Goal: Task Accomplishment & Management: Manage account settings

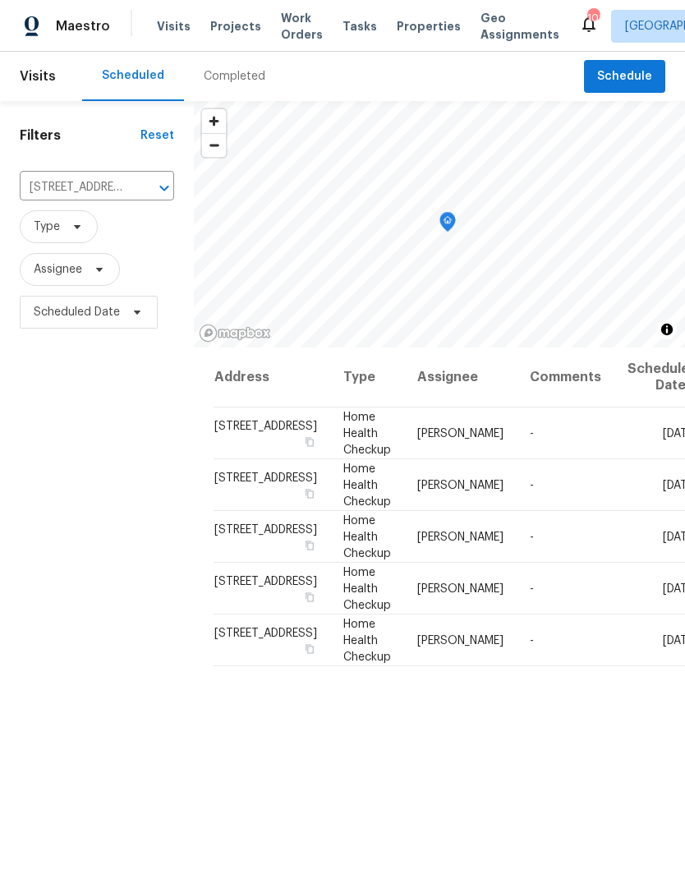
click at [135, 194] on icon "Clear" at bounding box center [143, 188] width 16 height 16
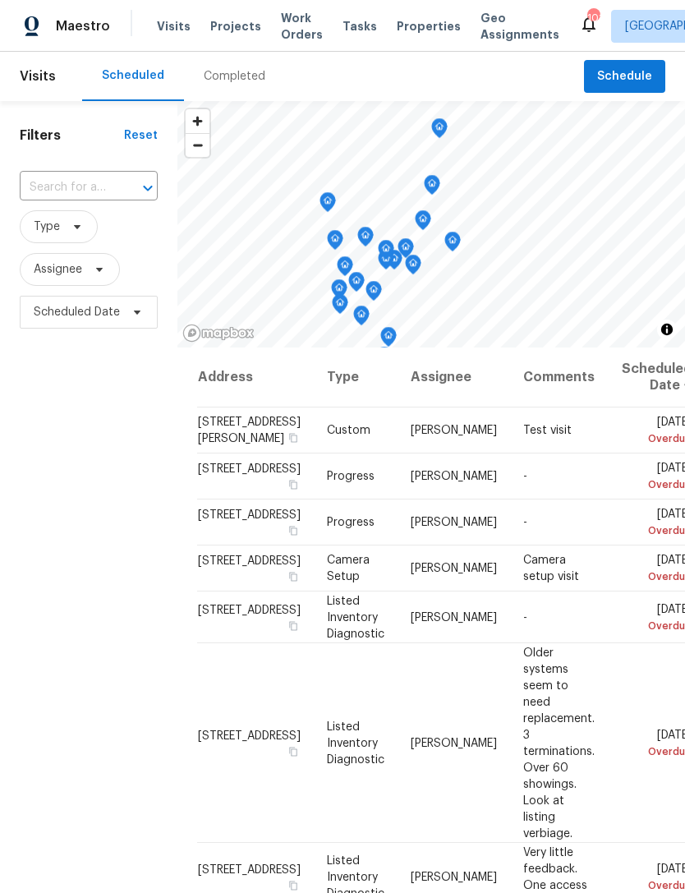
click at [67, 186] on input "text" at bounding box center [66, 187] width 92 height 25
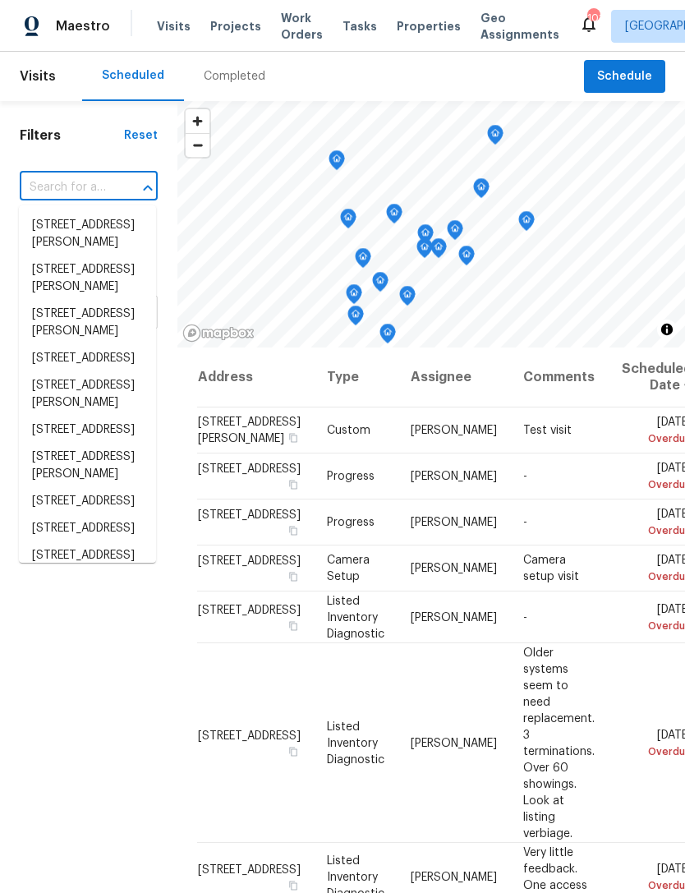
click at [62, 185] on input "text" at bounding box center [66, 187] width 92 height 25
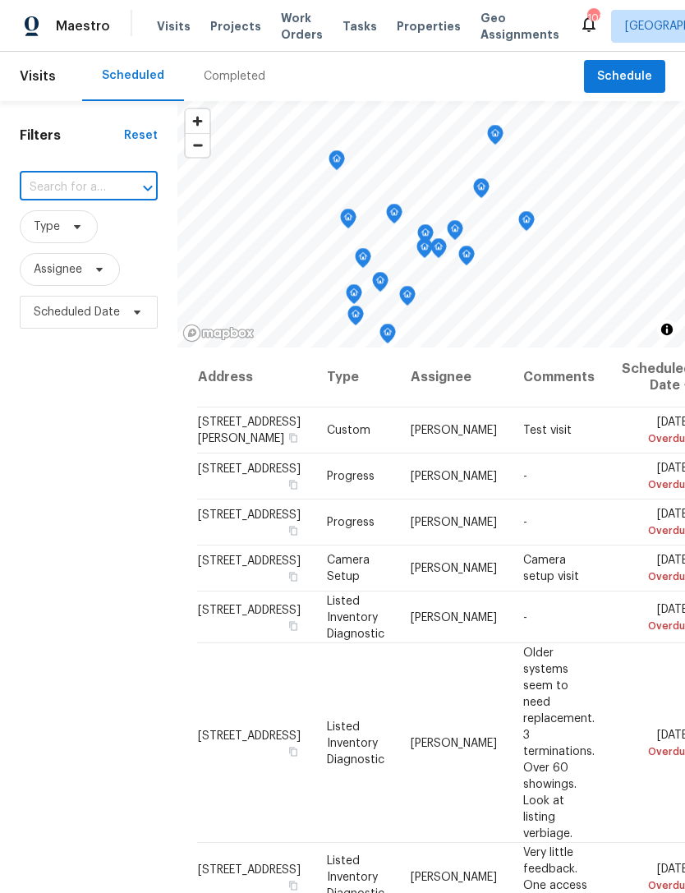
paste input "[STREET_ADDRESS][PERSON_NAME]"
type input "[STREET_ADDRESS][PERSON_NAME]"
click at [67, 239] on li "[STREET_ADDRESS][PERSON_NAME]" at bounding box center [87, 234] width 137 height 44
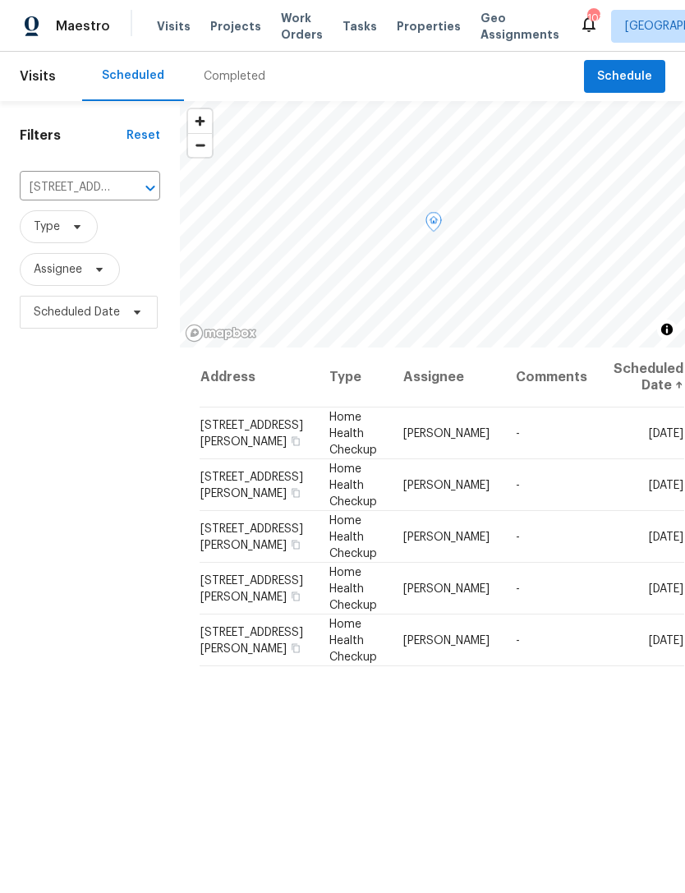
click at [0, 0] on div at bounding box center [0, 0] width 0 height 0
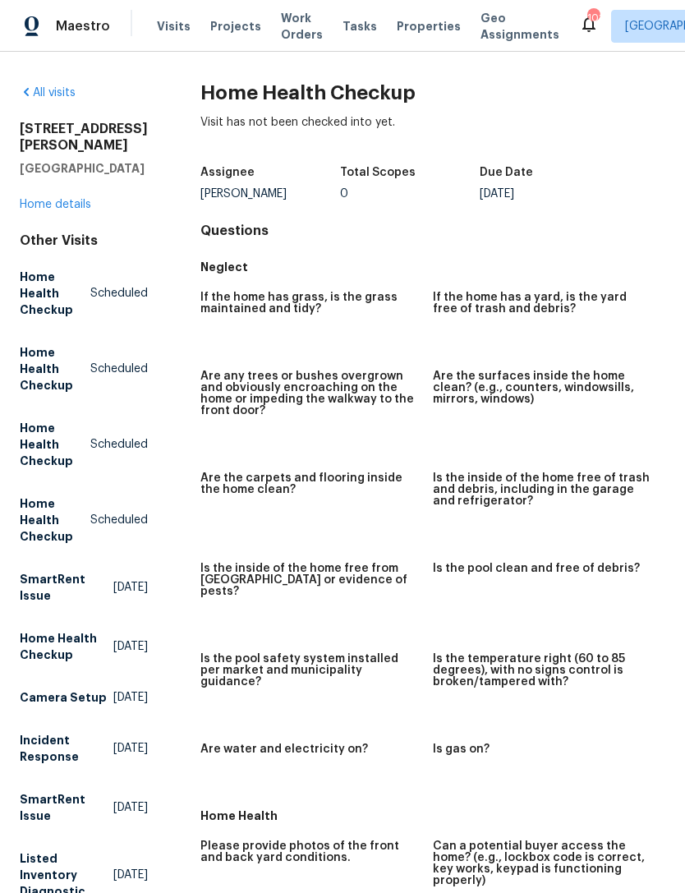
click at [65, 208] on link "Home details" at bounding box center [55, 204] width 71 height 11
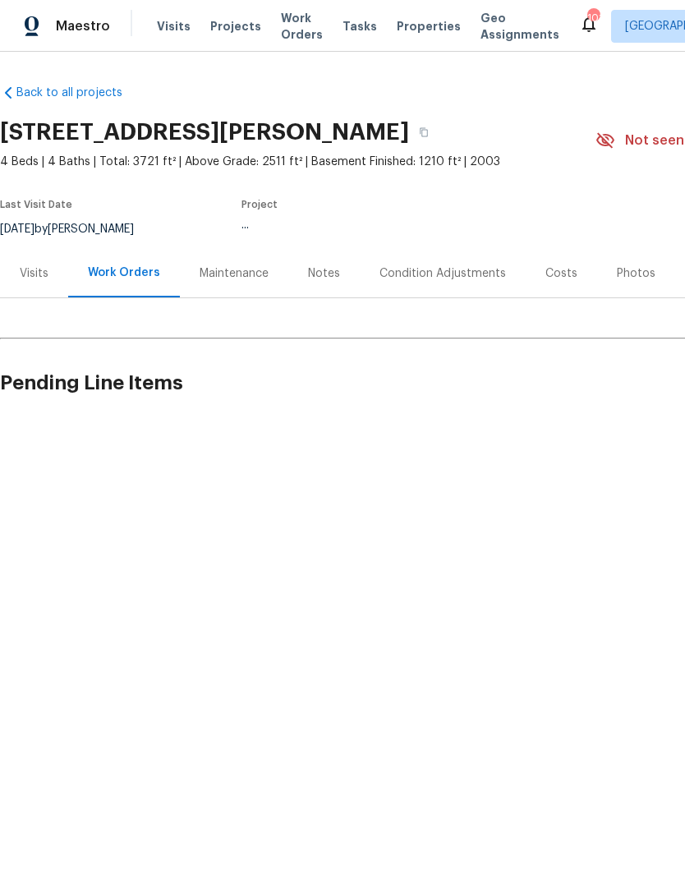
click at [34, 273] on div "Visits" at bounding box center [34, 273] width 29 height 16
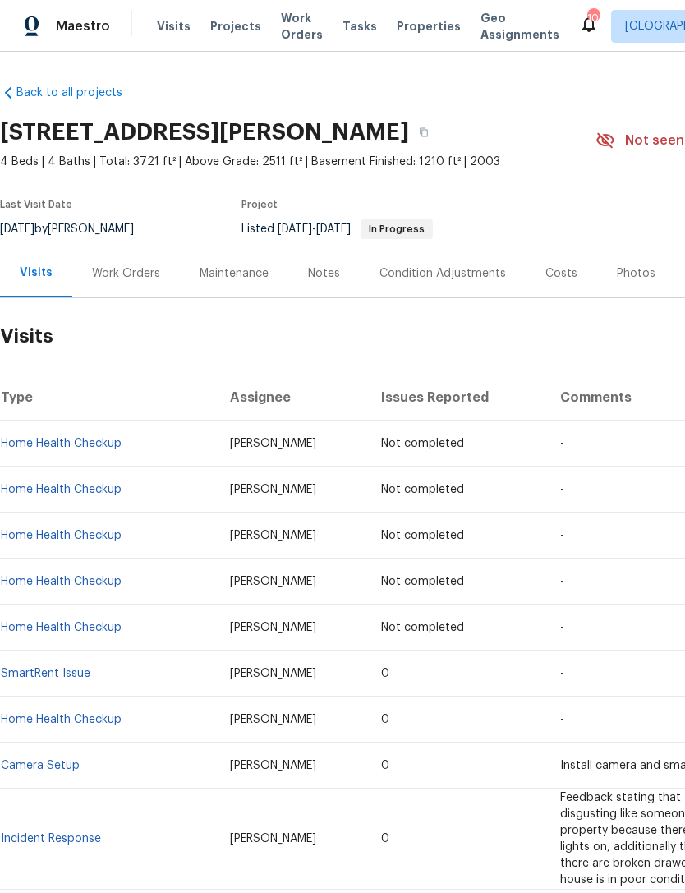
click at [161, 32] on span "Visits" at bounding box center [174, 26] width 34 height 16
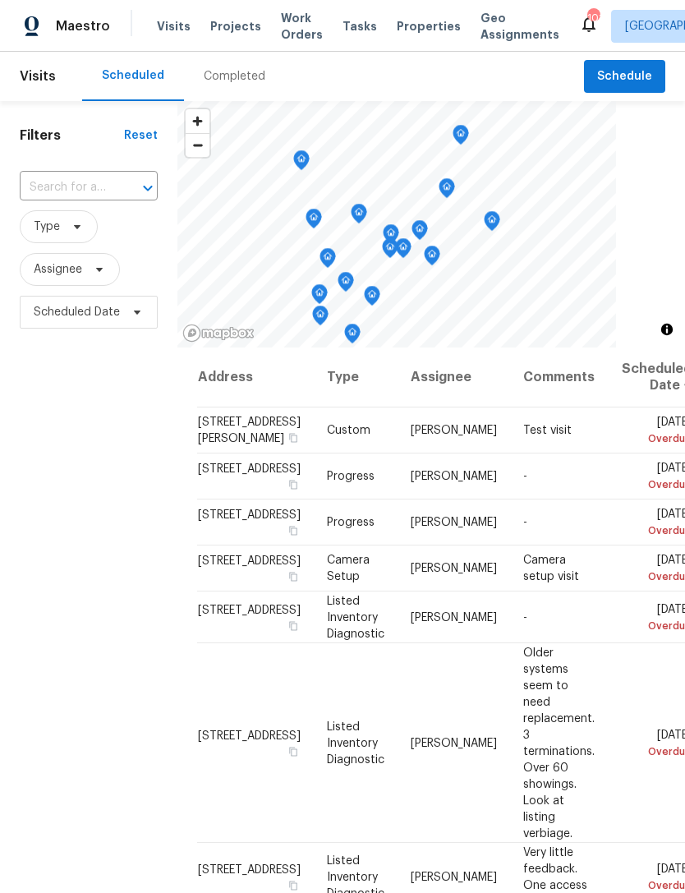
click at [89, 185] on input "text" at bounding box center [66, 187] width 92 height 25
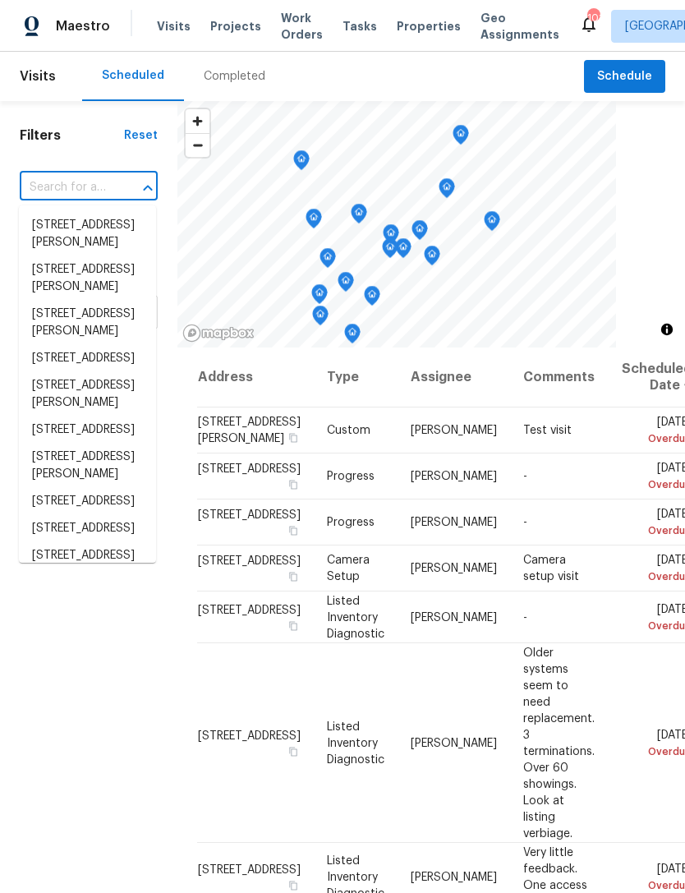
click at [80, 179] on input "text" at bounding box center [66, 187] width 92 height 25
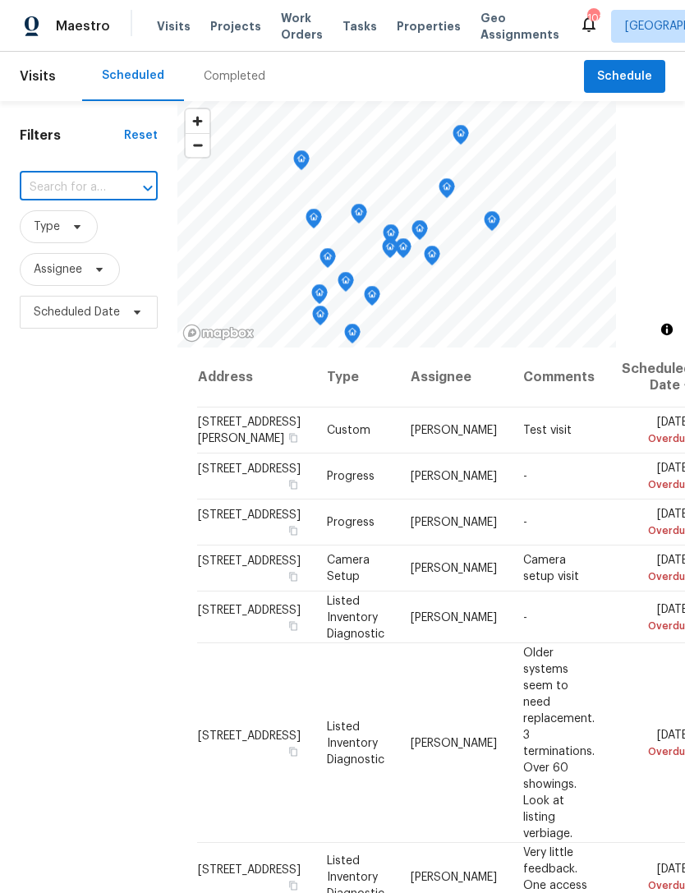
paste input "[STREET_ADDRESS][PERSON_NAME]"
type input "[STREET_ADDRESS][PERSON_NAME]"
click at [76, 235] on li "[STREET_ADDRESS][PERSON_NAME]" at bounding box center [87, 234] width 137 height 44
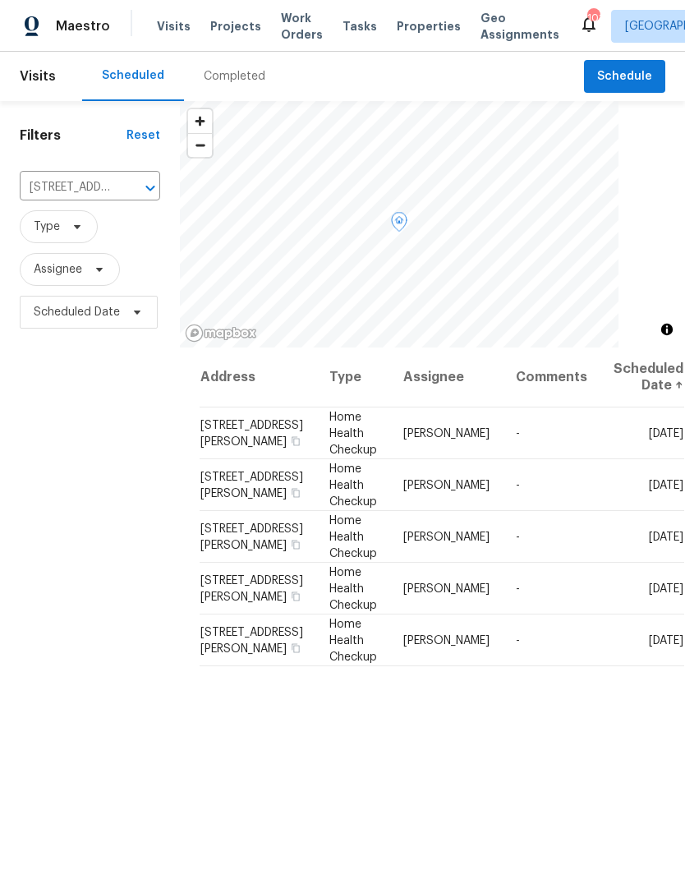
click at [0, 0] on icon at bounding box center [0, 0] width 0 height 0
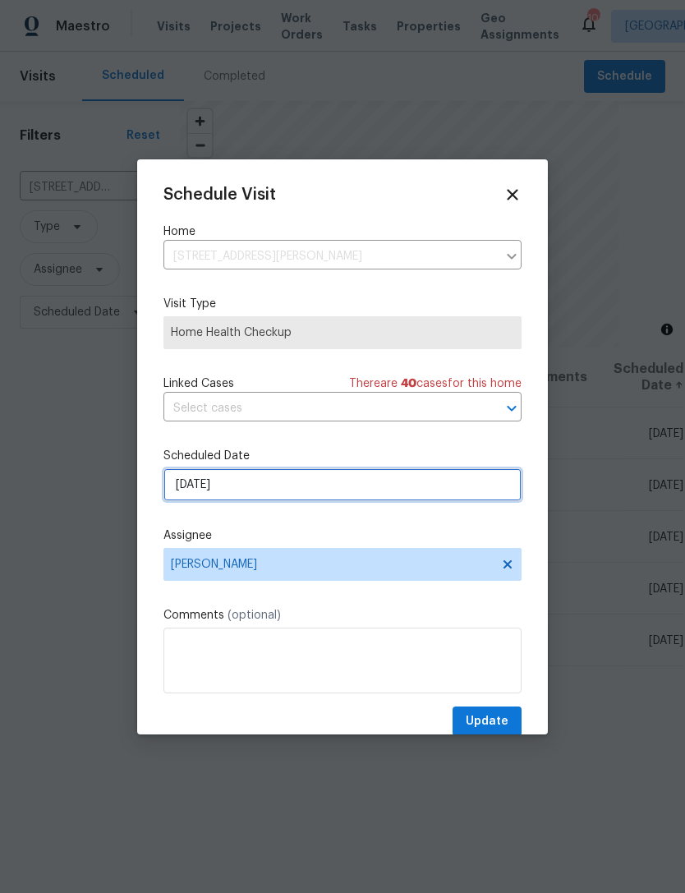
click at [261, 484] on input "8/20/2025" at bounding box center [342, 484] width 358 height 33
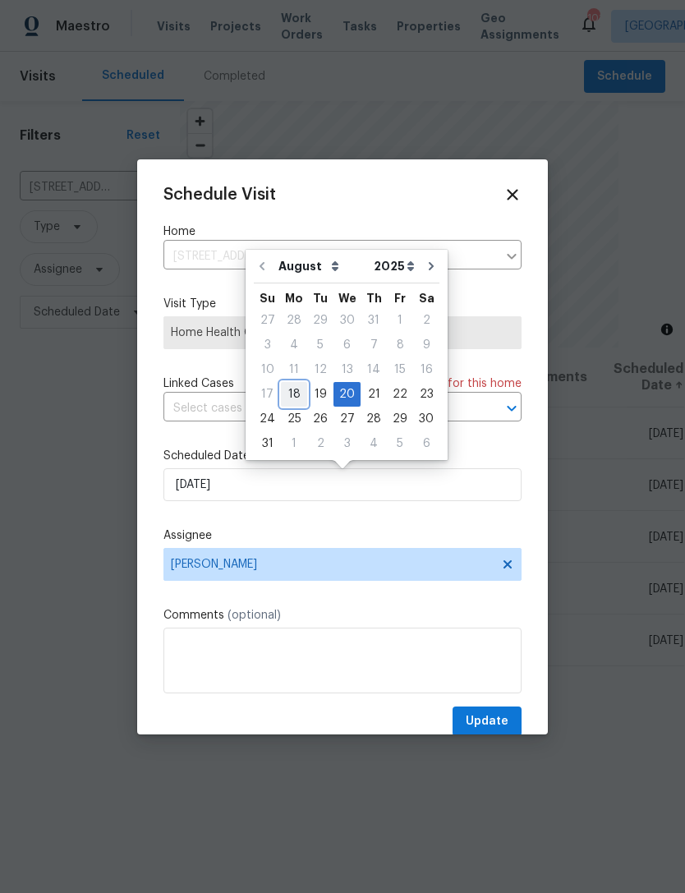
click at [291, 392] on div "18" at bounding box center [294, 394] width 26 height 23
type input "8/18/2025"
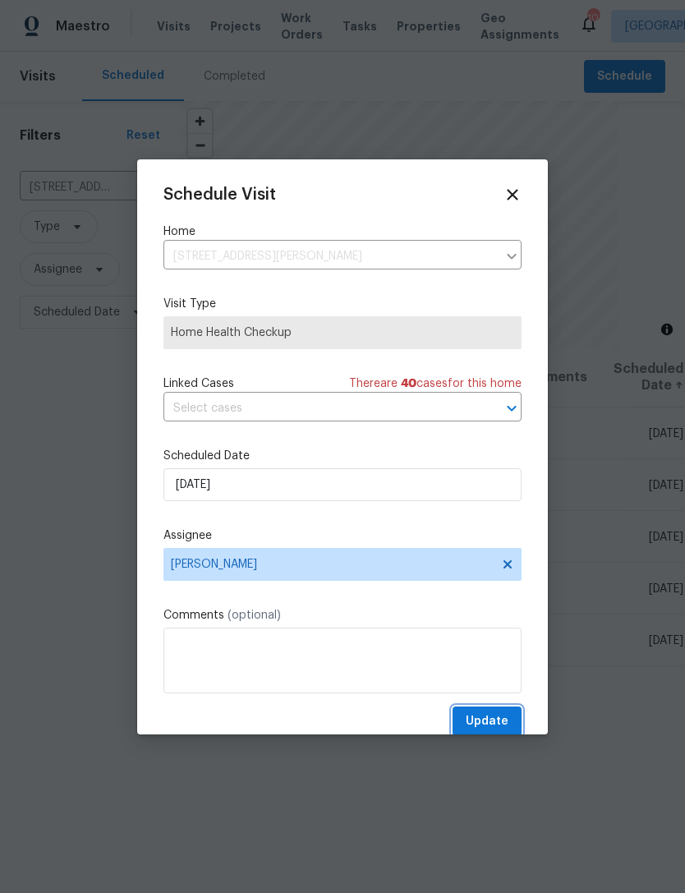
click at [490, 714] on button "Update" at bounding box center [486, 721] width 69 height 30
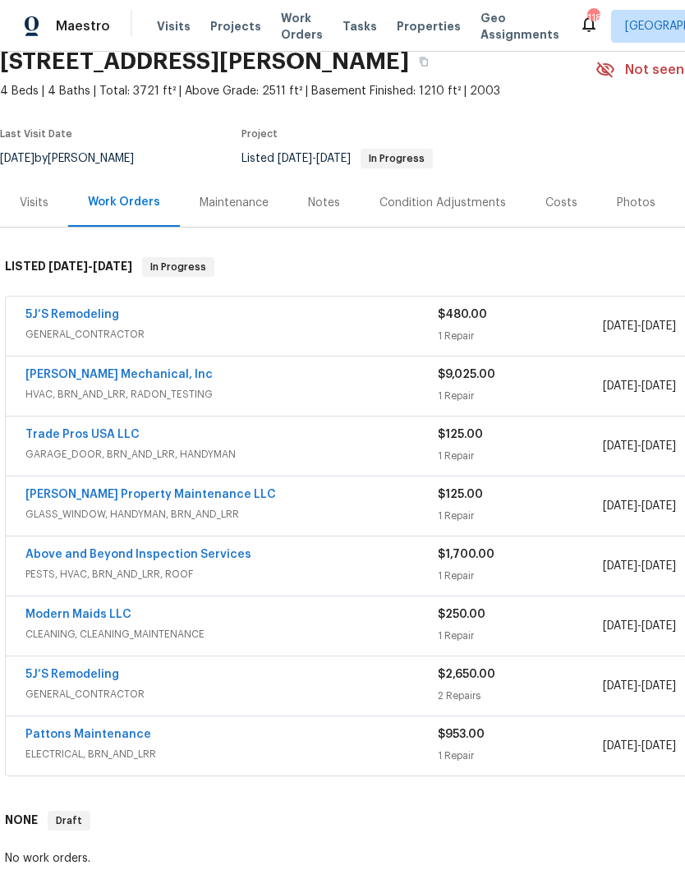
scroll to position [71, 0]
click at [82, 318] on link "5J’S Remodeling" at bounding box center [72, 314] width 94 height 11
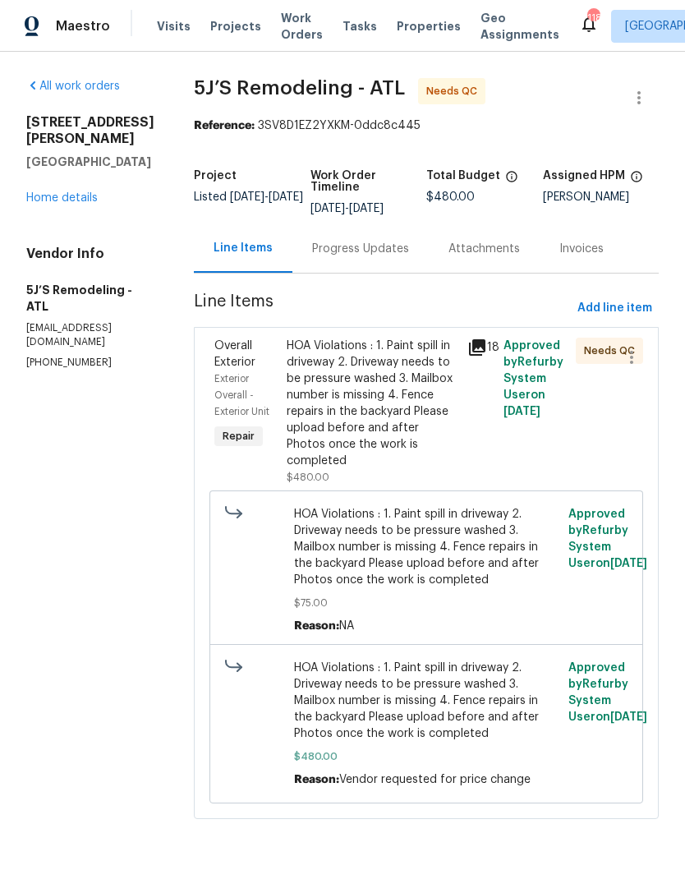
click at [226, 346] on span "Overall Exterior" at bounding box center [234, 354] width 41 height 28
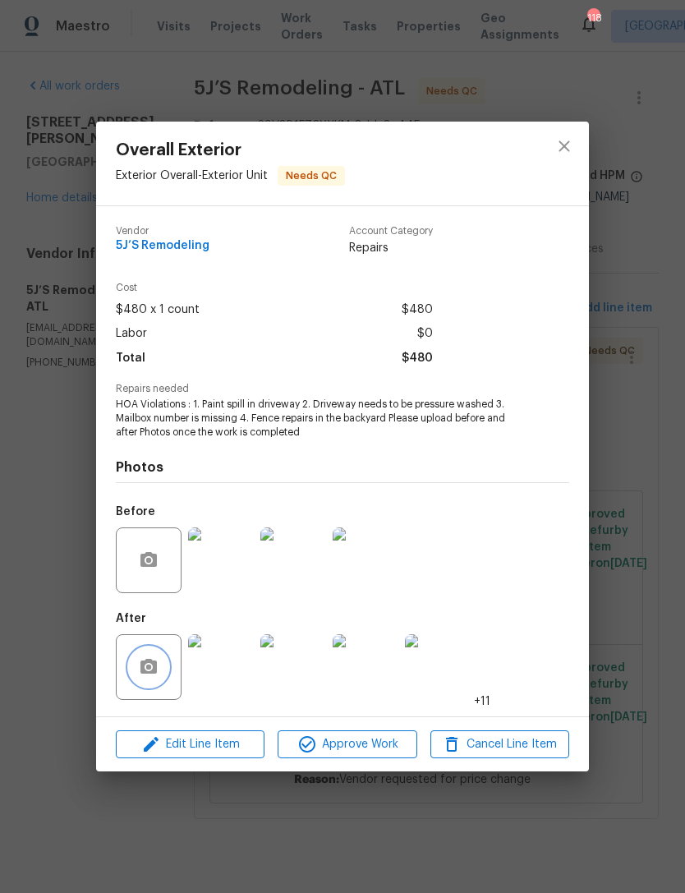
click at [149, 676] on icon "button" at bounding box center [149, 667] width 20 height 20
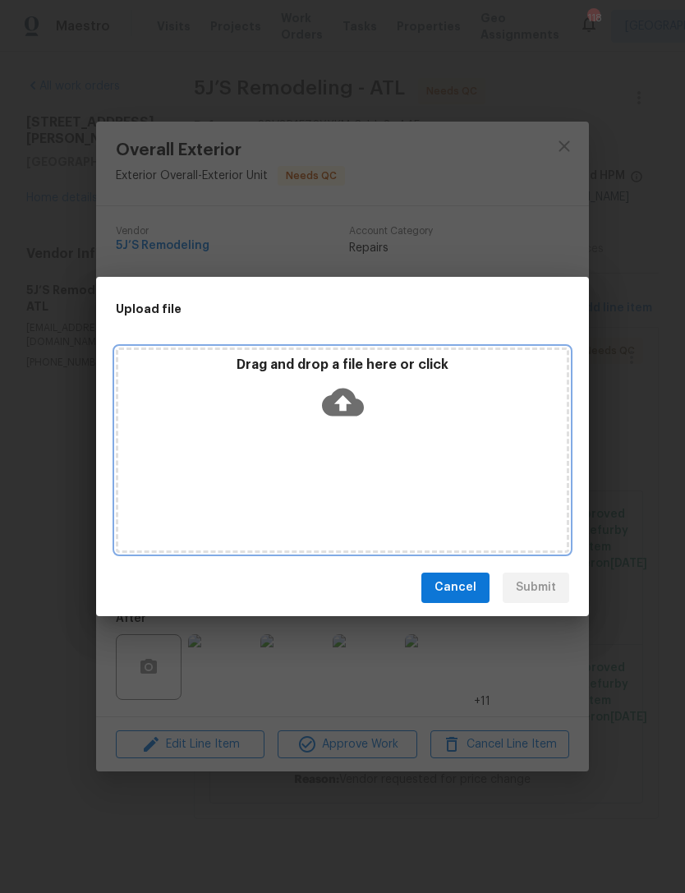
click at [466, 452] on div "Drag and drop a file here or click" at bounding box center [342, 449] width 453 height 205
click at [237, 415] on div "Drag and drop a file here or click" at bounding box center [342, 391] width 448 height 71
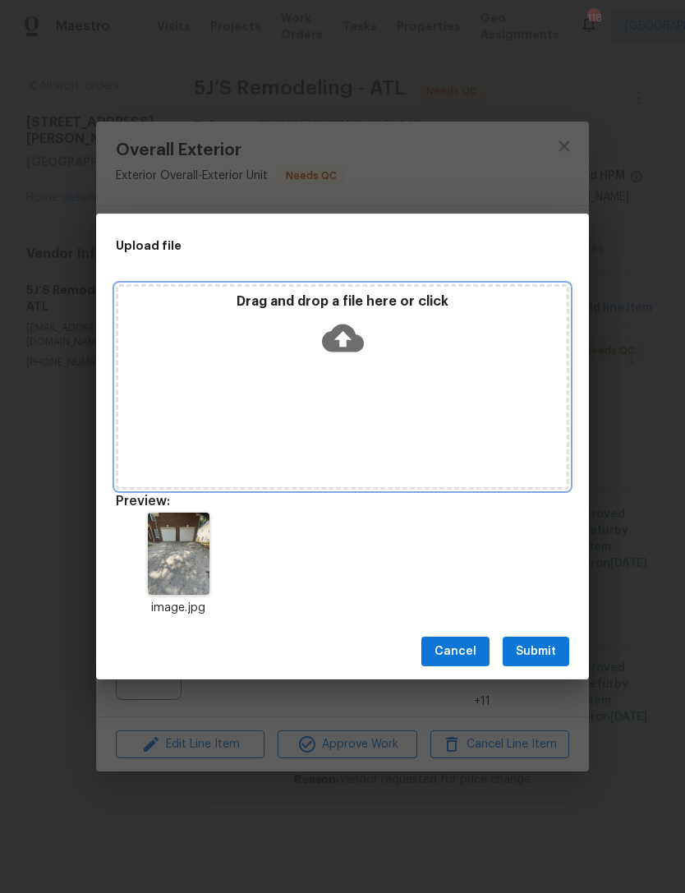
click at [549, 650] on span "Submit" at bounding box center [536, 651] width 40 height 21
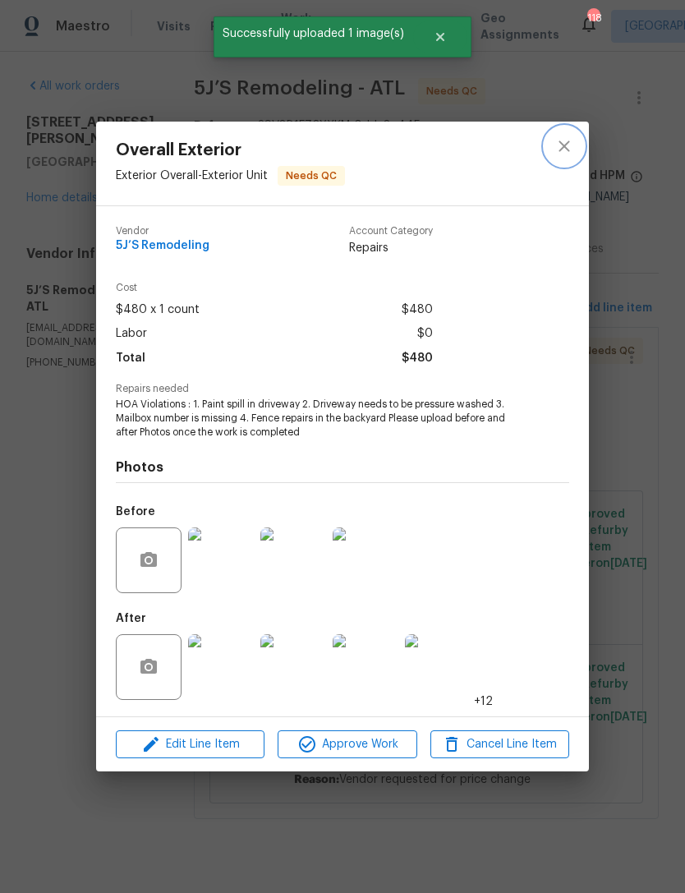
click at [560, 152] on icon "close" at bounding box center [564, 146] width 20 height 20
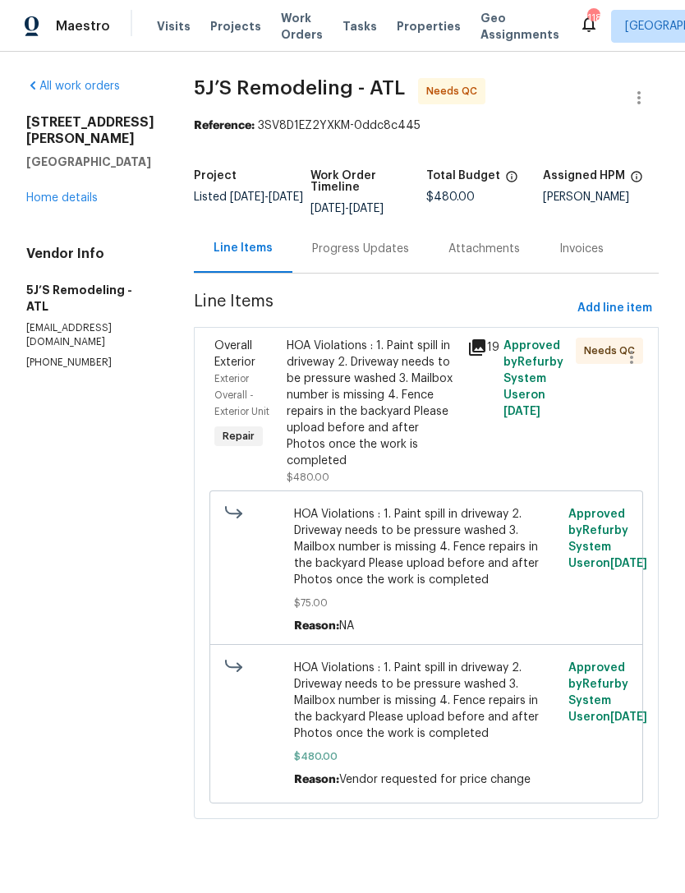
click at [366, 249] on div "Progress Updates" at bounding box center [360, 249] width 97 height 16
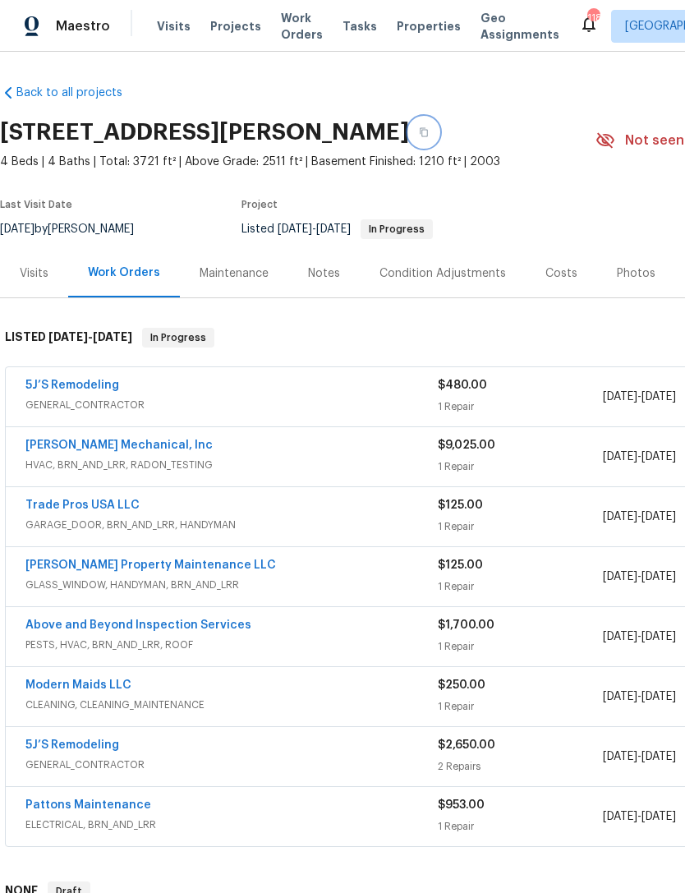
click at [438, 137] on button "button" at bounding box center [424, 132] width 30 height 30
click at [241, 275] on div "Maintenance" at bounding box center [234, 273] width 69 height 16
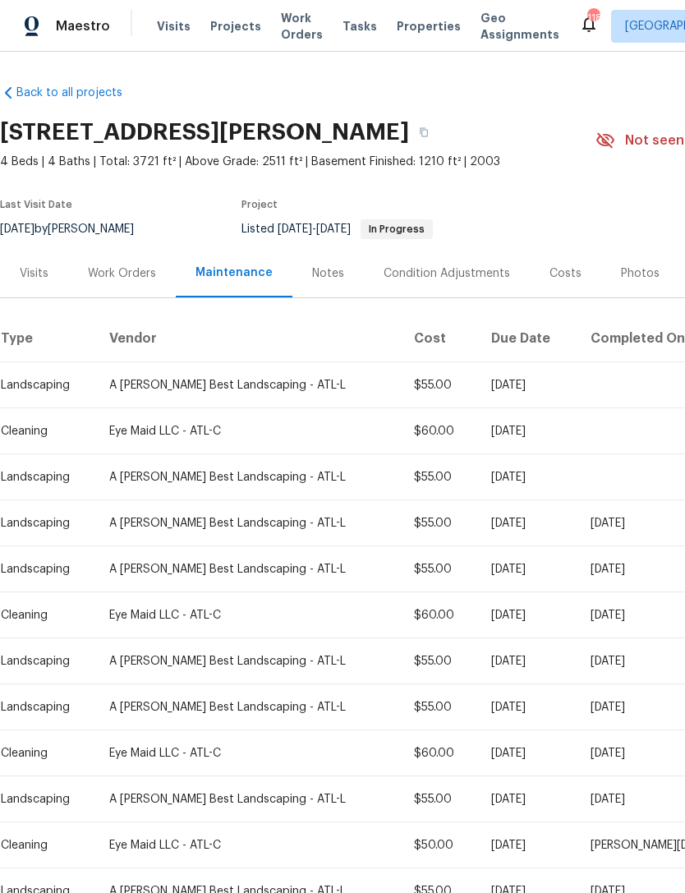
click at [568, 269] on div "Costs" at bounding box center [565, 273] width 32 height 16
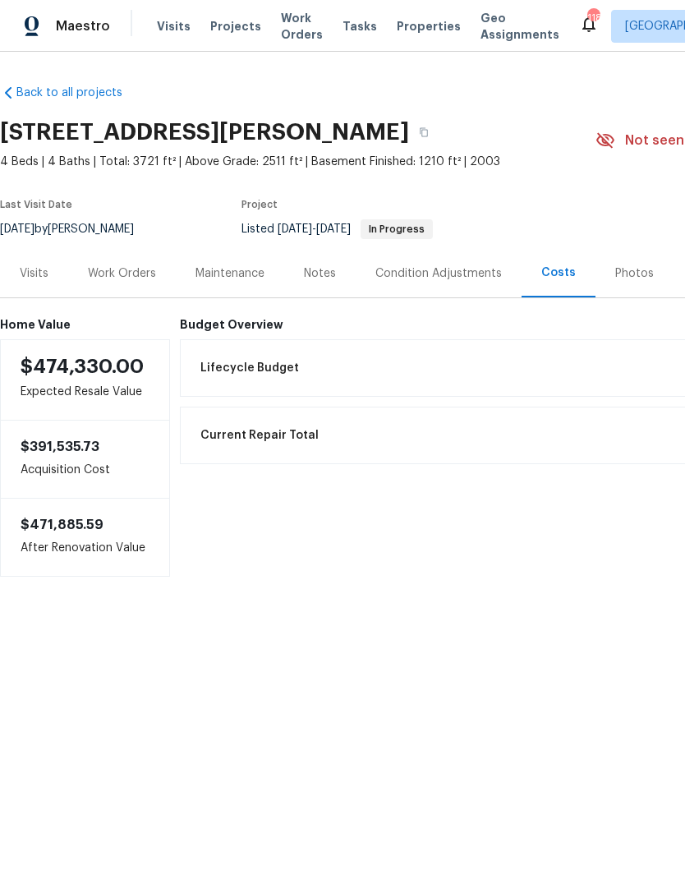
click at [42, 260] on div "Visits" at bounding box center [34, 273] width 68 height 48
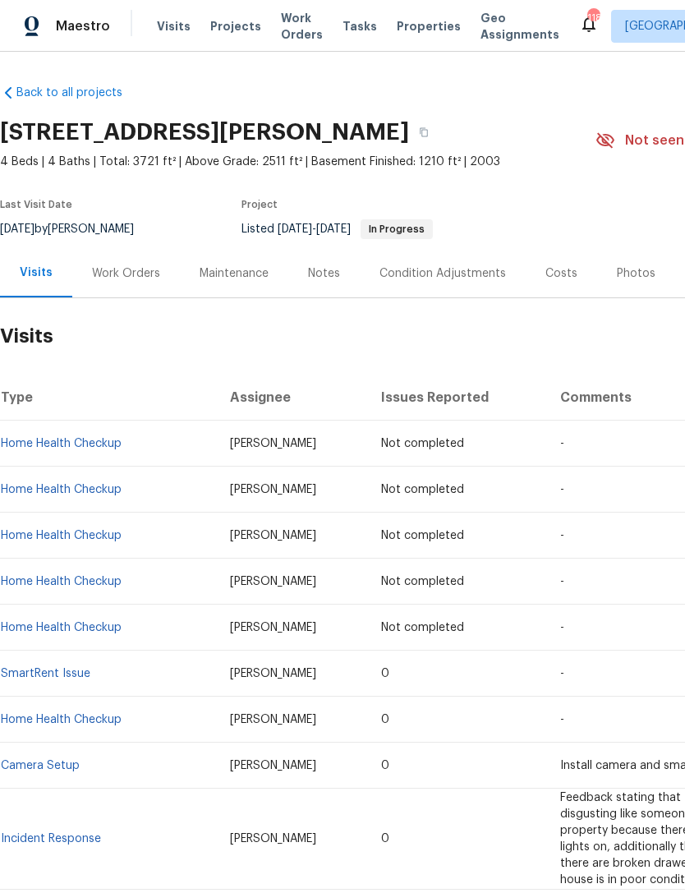
click at [227, 273] on div "Maintenance" at bounding box center [234, 273] width 69 height 16
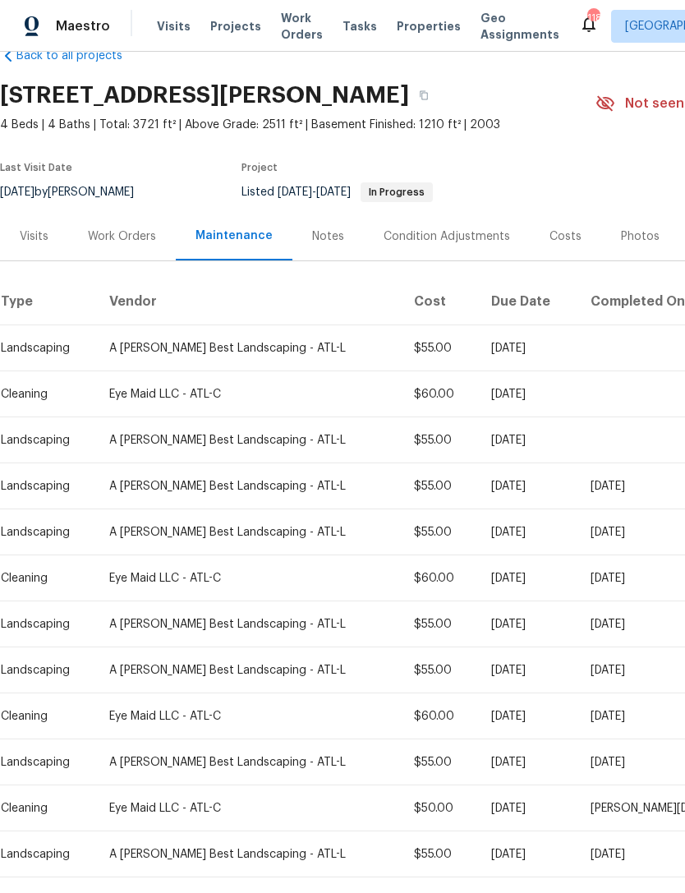
scroll to position [36, 0]
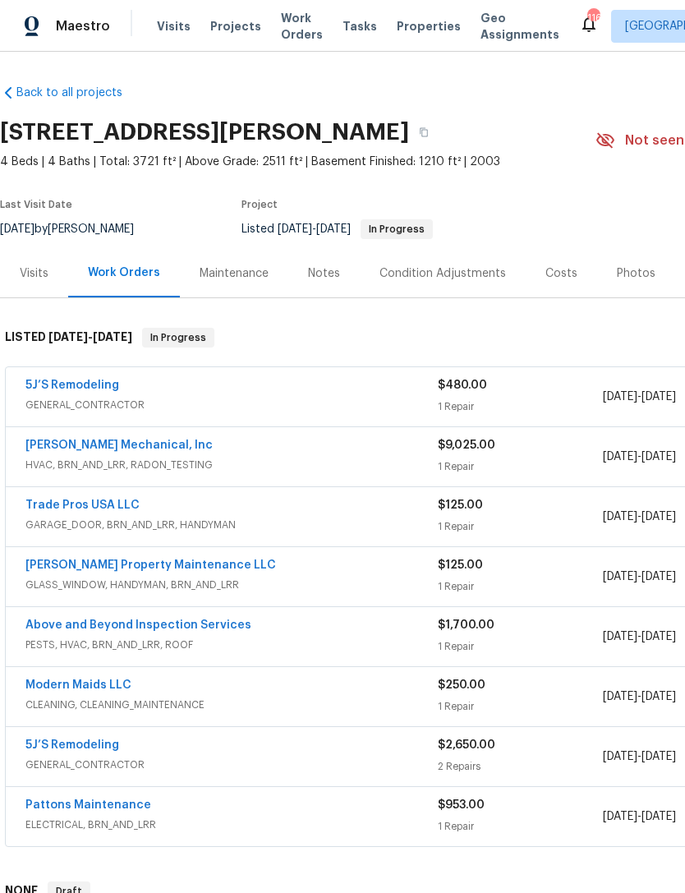
click at [67, 389] on link "5J’S Remodeling" at bounding box center [72, 384] width 94 height 11
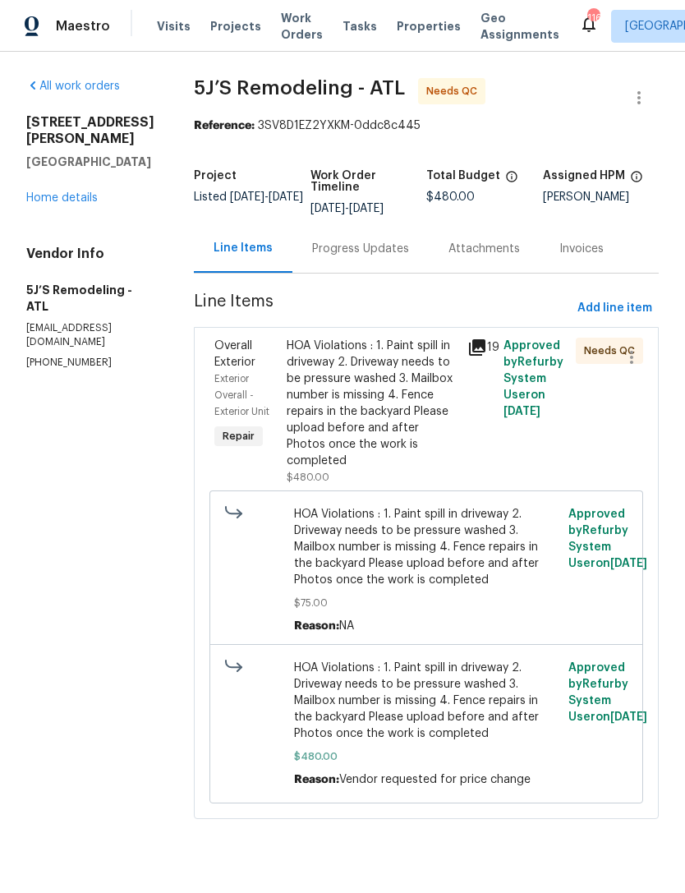
click at [243, 356] on span "Overall Exterior" at bounding box center [234, 354] width 41 height 28
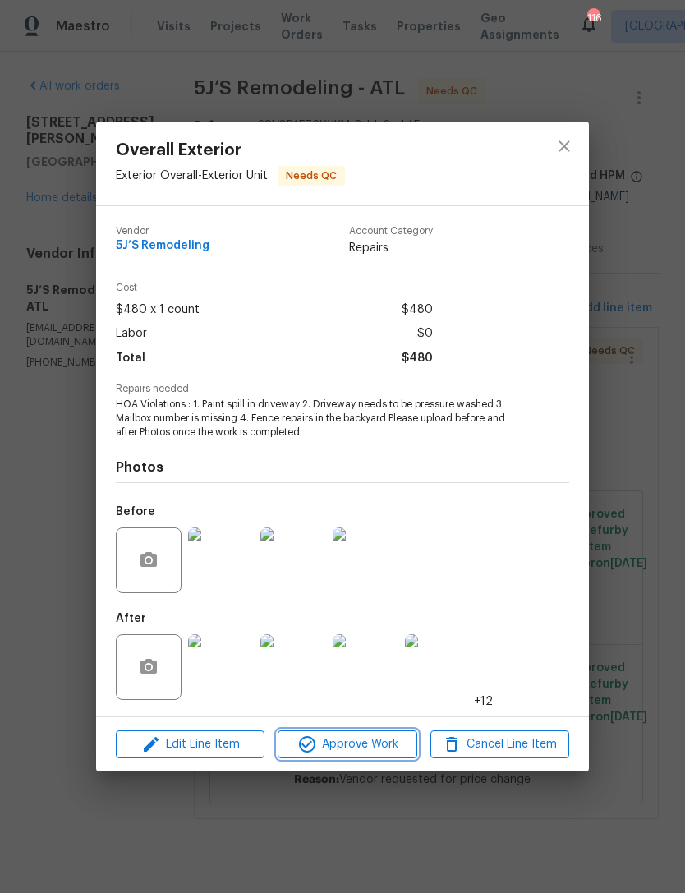
click at [356, 745] on span "Approve Work" at bounding box center [346, 744] width 129 height 21
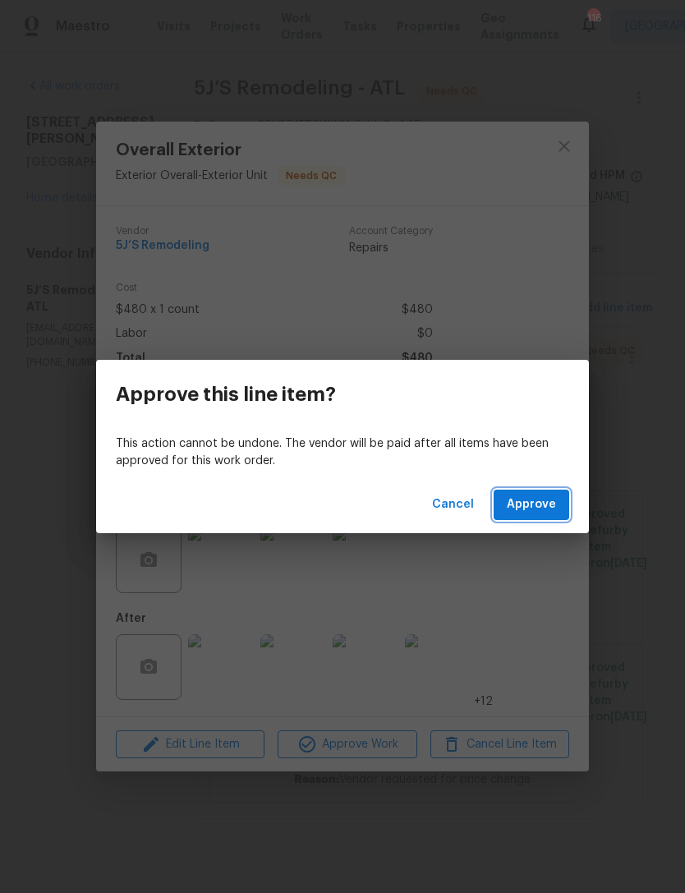
click at [535, 507] on span "Approve" at bounding box center [531, 504] width 49 height 21
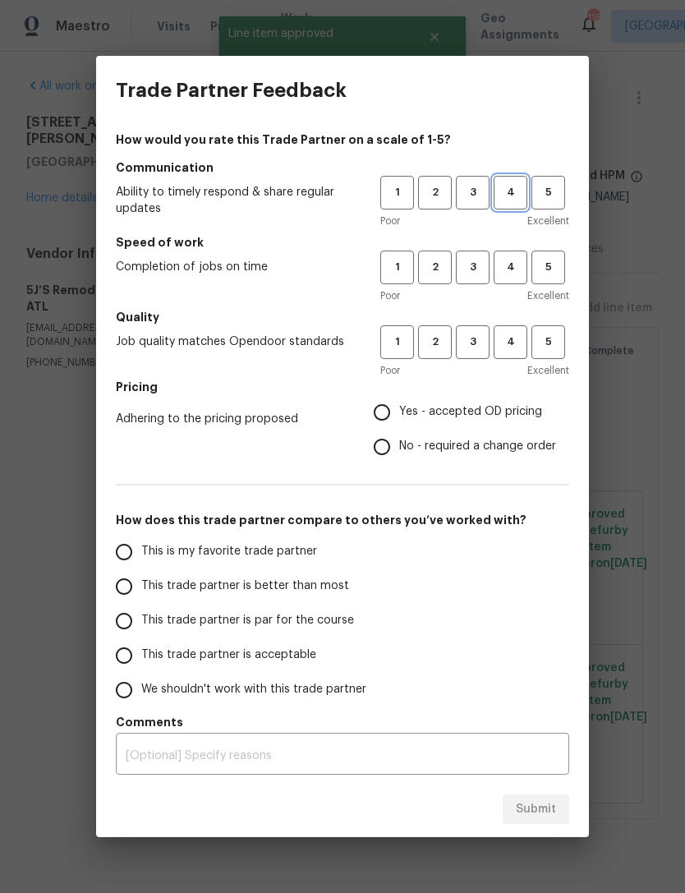
click at [516, 182] on button "4" at bounding box center [510, 193] width 34 height 34
click at [510, 267] on span "4" at bounding box center [510, 267] width 30 height 19
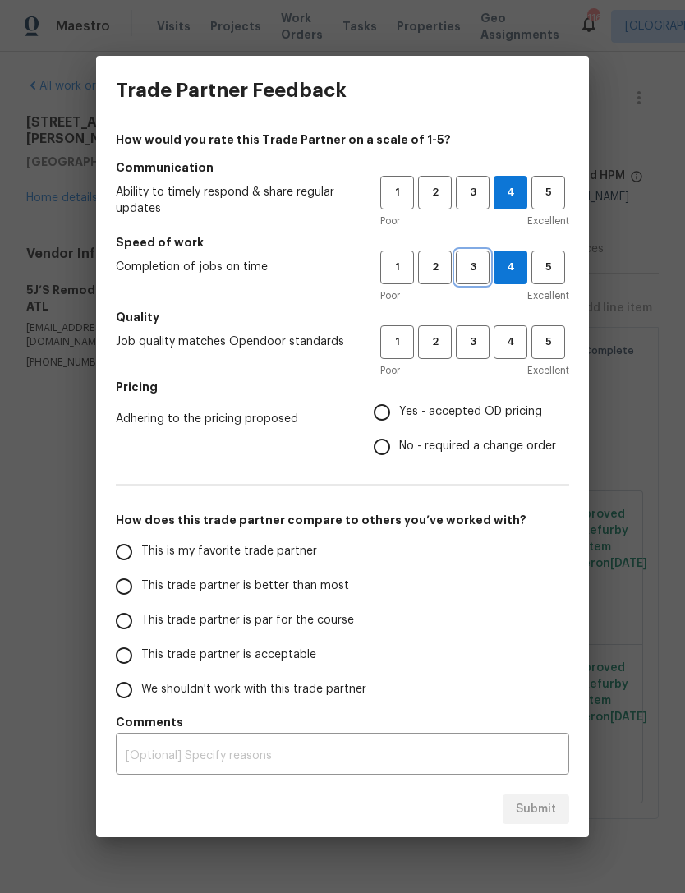
click at [480, 268] on span "3" at bounding box center [472, 267] width 30 height 19
click at [477, 342] on span "3" at bounding box center [472, 342] width 30 height 19
click at [500, 273] on span "4" at bounding box center [510, 267] width 30 height 19
click at [513, 333] on span "4" at bounding box center [510, 342] width 30 height 19
click at [386, 417] on input "Yes - accepted OD pricing" at bounding box center [382, 412] width 34 height 34
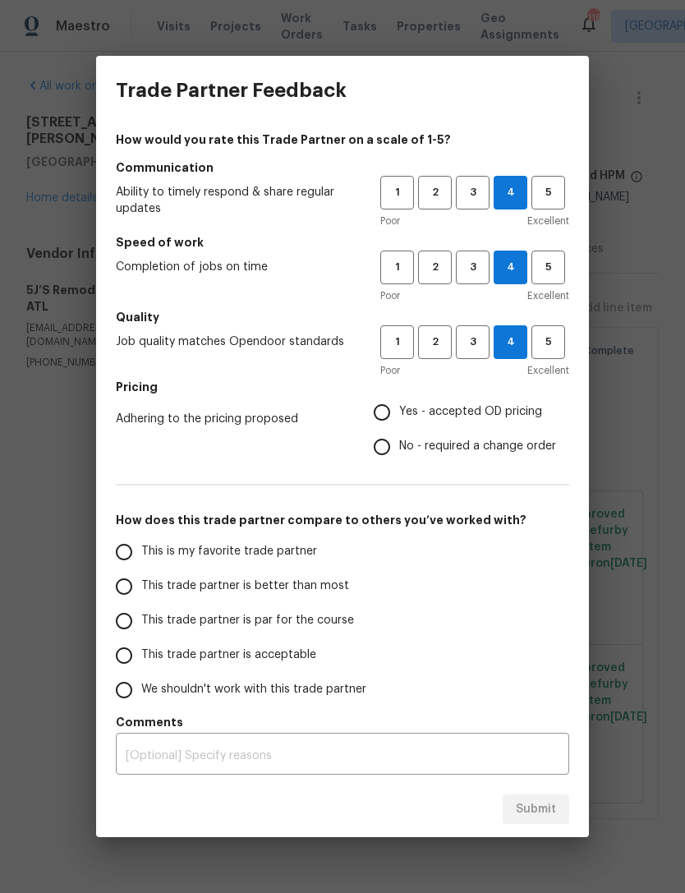
radio input "true"
click at [133, 650] on input "This trade partner is acceptable" at bounding box center [124, 655] width 34 height 34
click at [541, 808] on span "Submit" at bounding box center [536, 809] width 40 height 21
radio input "true"
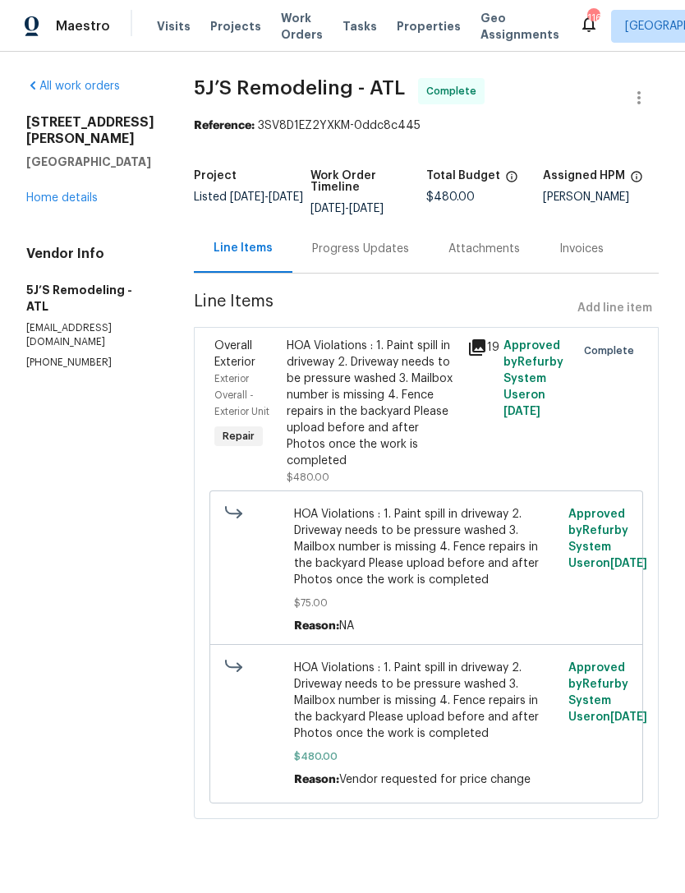
radio input "false"
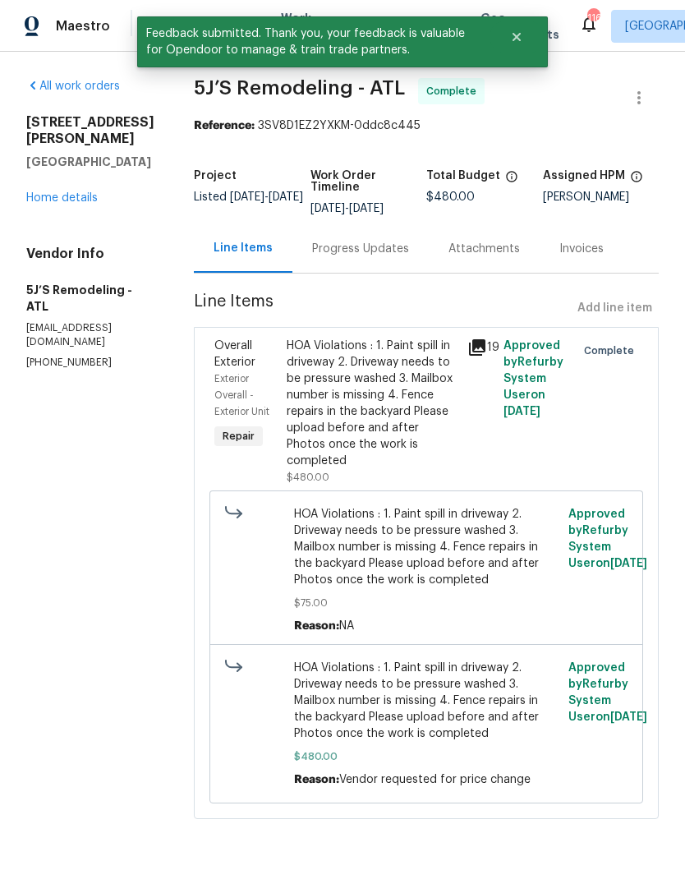
click at [48, 202] on link "Home details" at bounding box center [61, 197] width 71 height 11
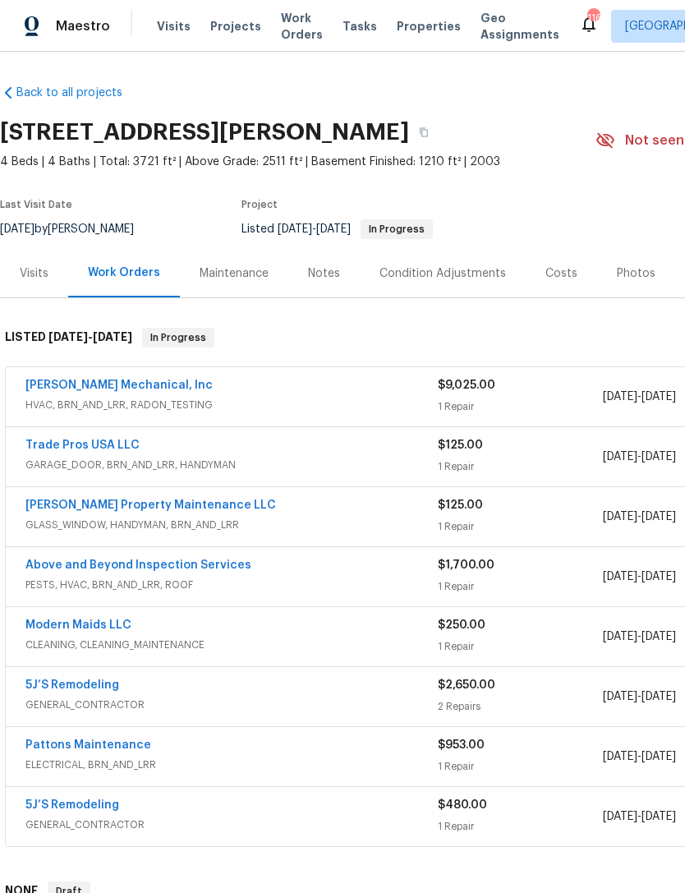
click at [35, 281] on div "Visits" at bounding box center [34, 273] width 29 height 16
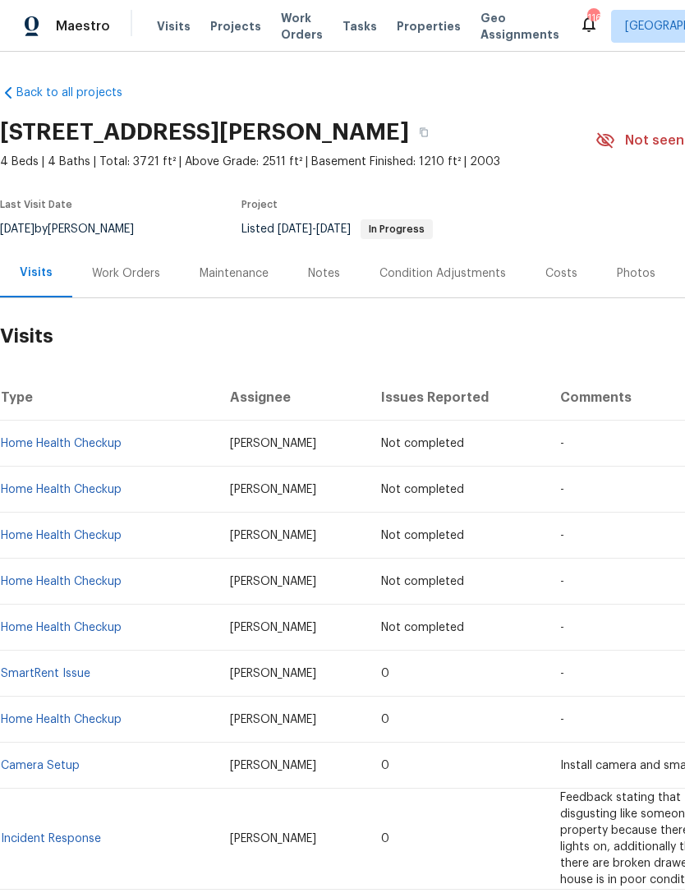
click at [106, 278] on div "Work Orders" at bounding box center [126, 273] width 68 height 16
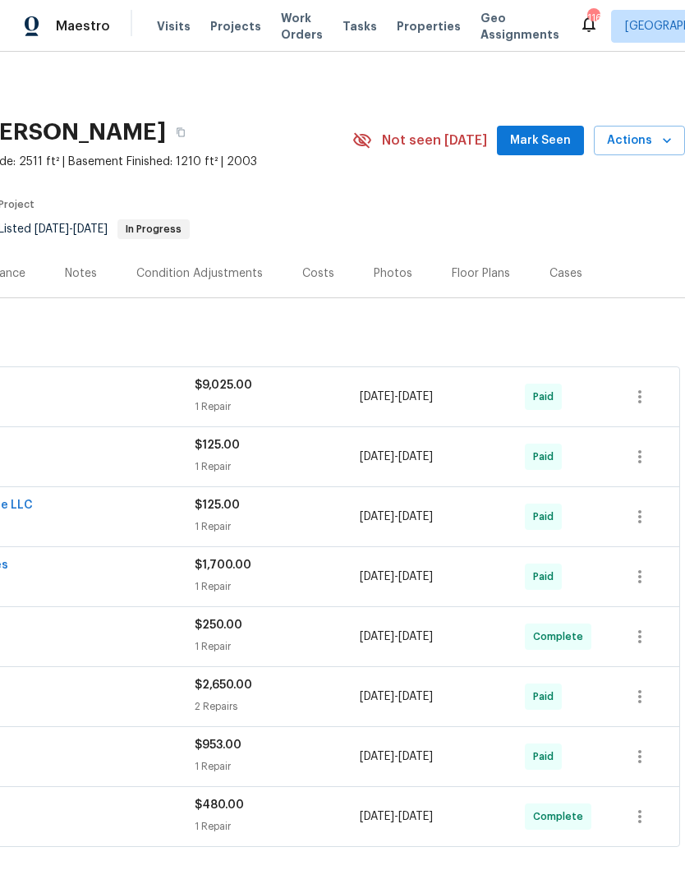
scroll to position [0, 243]
click at [552, 133] on span "Mark Seen" at bounding box center [540, 141] width 61 height 21
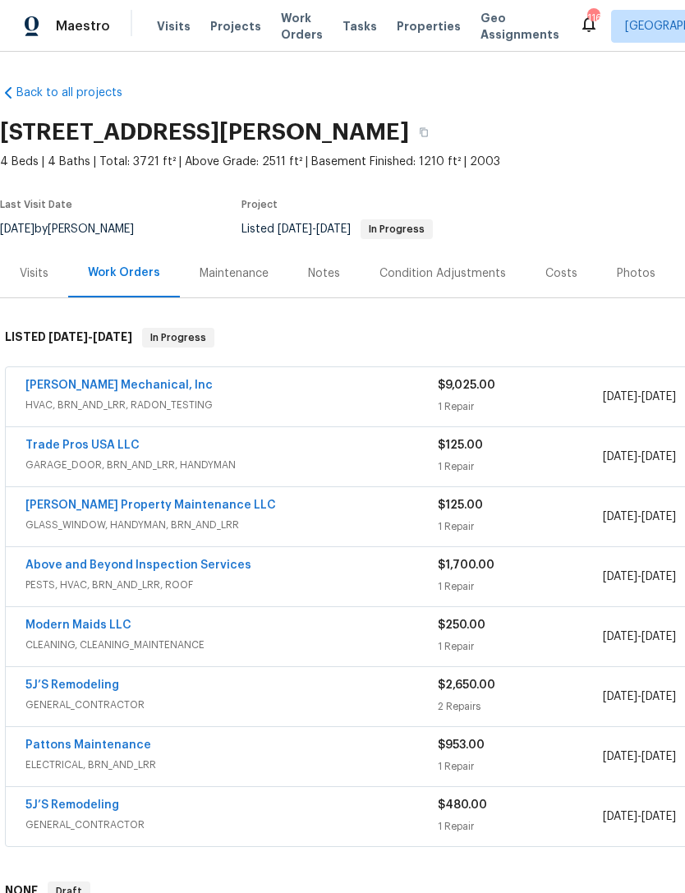
scroll to position [0, 0]
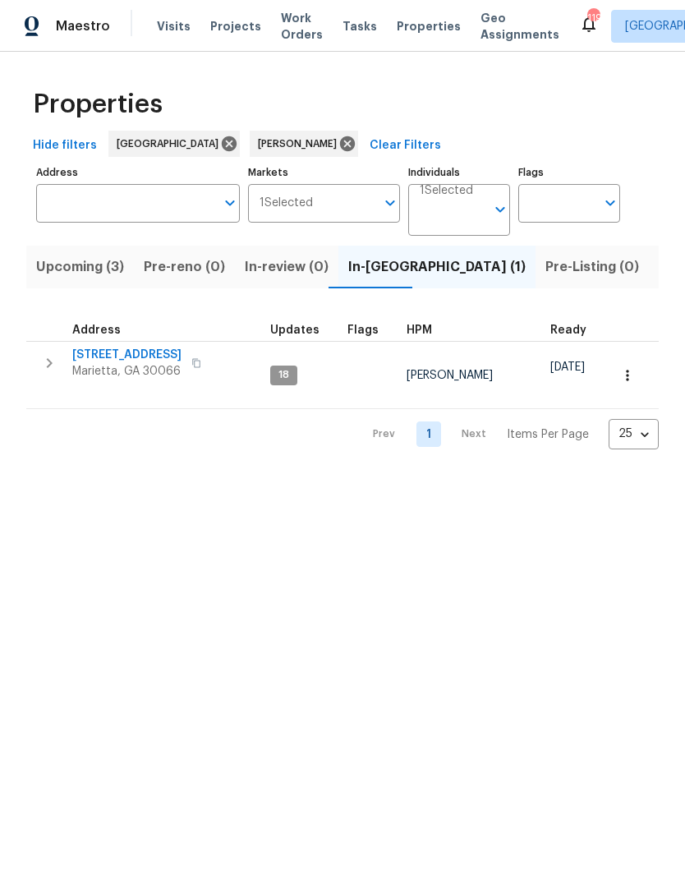
click at [658, 268] on span "Listed (15)" at bounding box center [691, 266] width 67 height 23
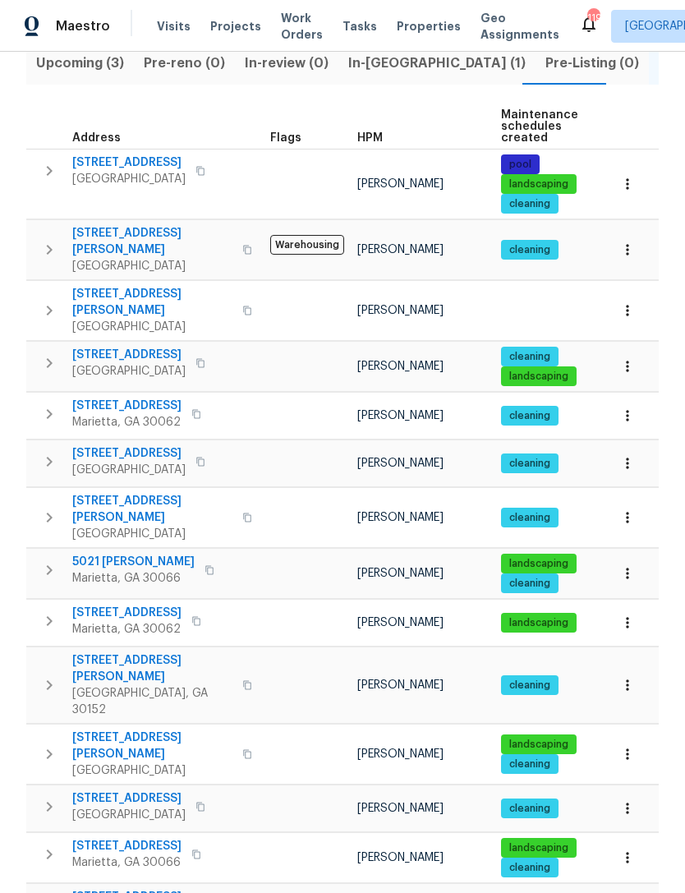
scroll to position [201, 0]
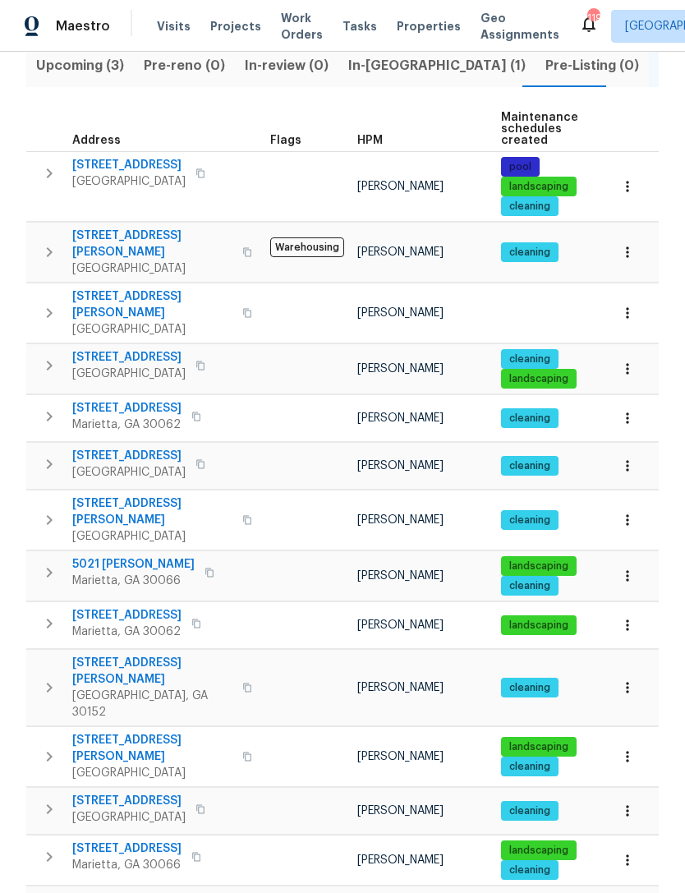
click at [242, 308] on icon "button" at bounding box center [247, 313] width 10 height 10
click at [237, 293] on button "button" at bounding box center [247, 312] width 20 height 39
